Goal: Task Accomplishment & Management: Use online tool/utility

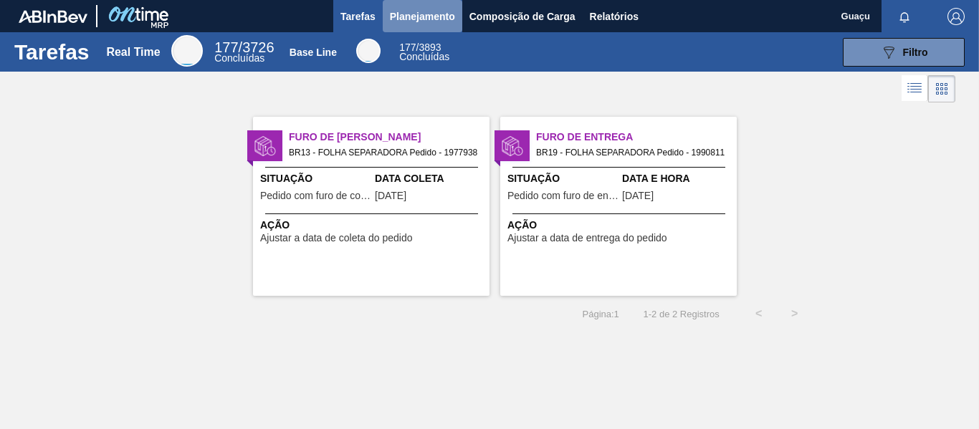
click at [416, 10] on span "Planejamento" at bounding box center [422, 16] width 65 height 17
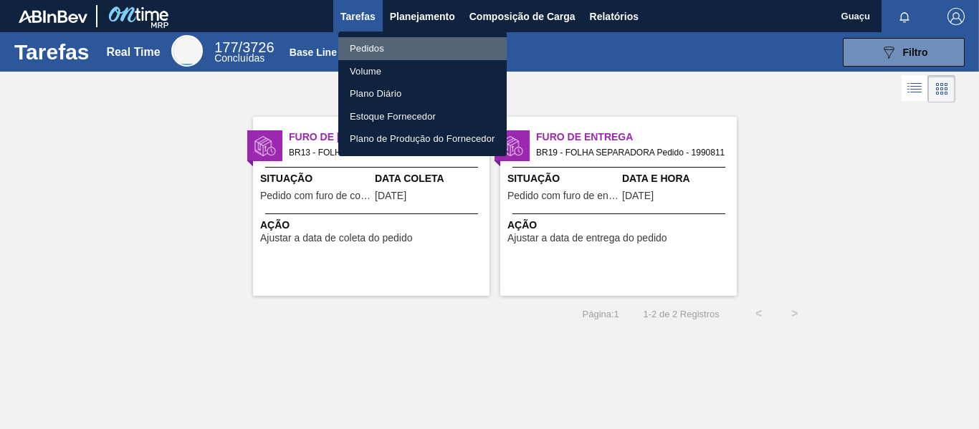
click at [383, 40] on li "Pedidos" at bounding box center [422, 48] width 168 height 23
